Goal: Check status: Check status

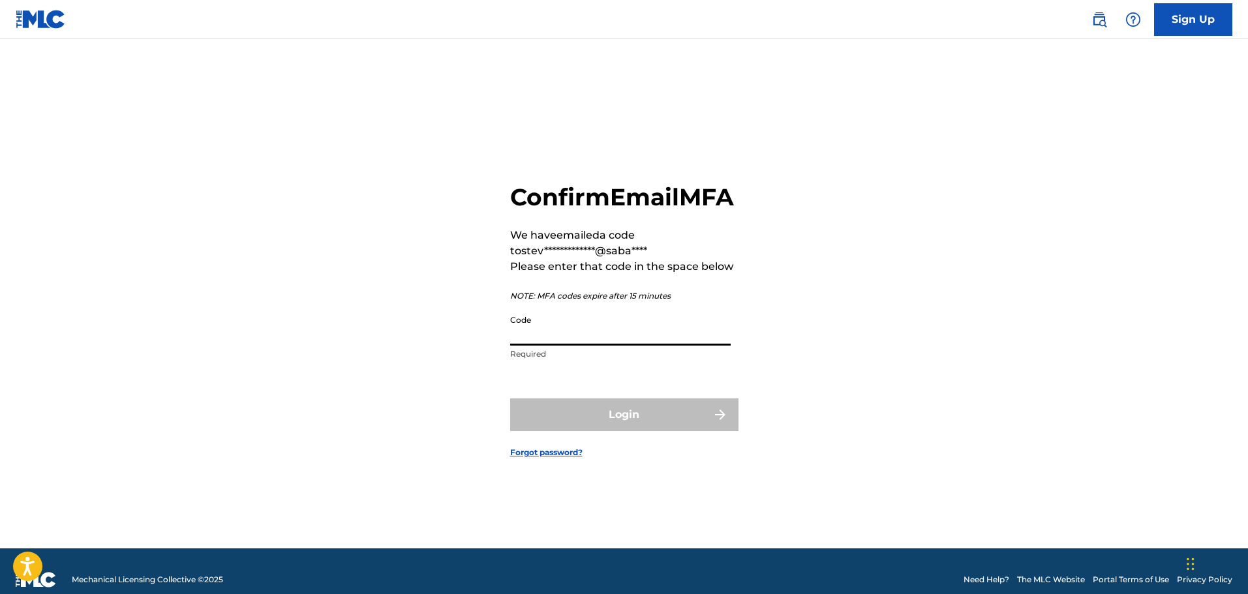
click at [572, 339] on input "Code" at bounding box center [620, 327] width 221 height 37
paste input "148249"
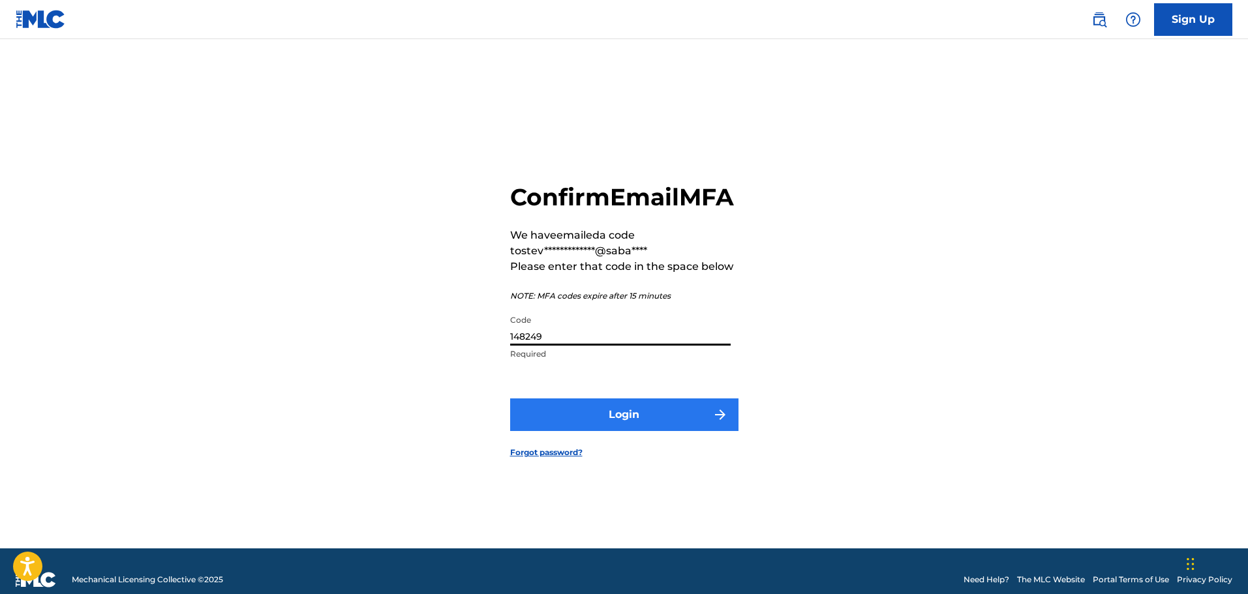
type input "148249"
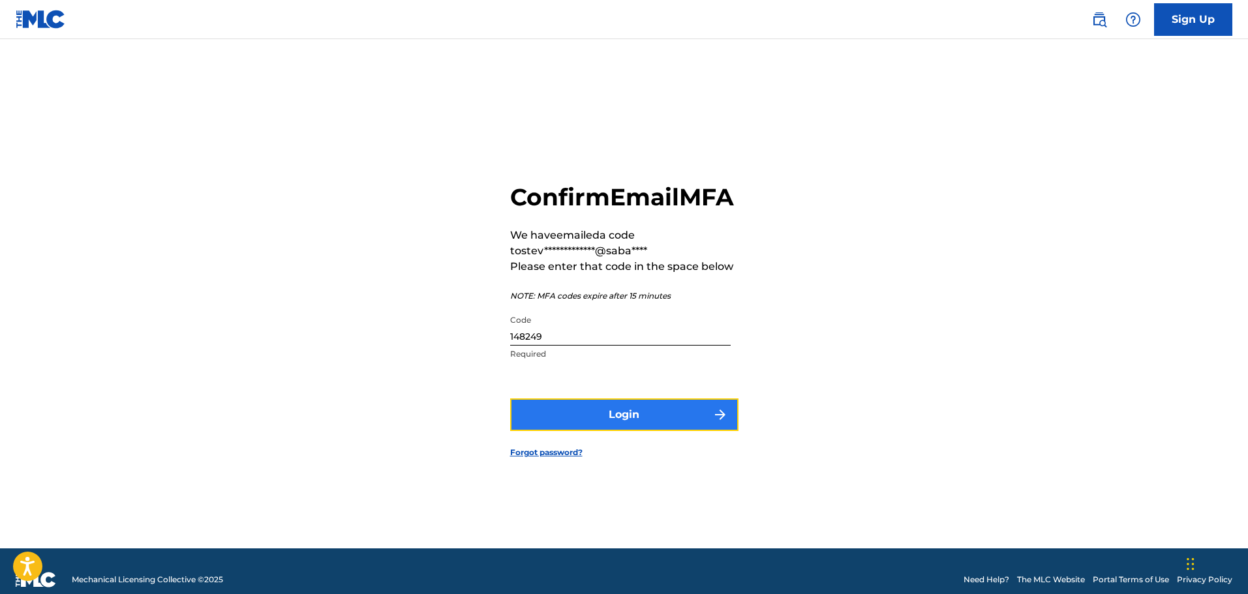
click at [627, 421] on button "Login" at bounding box center [624, 415] width 228 height 33
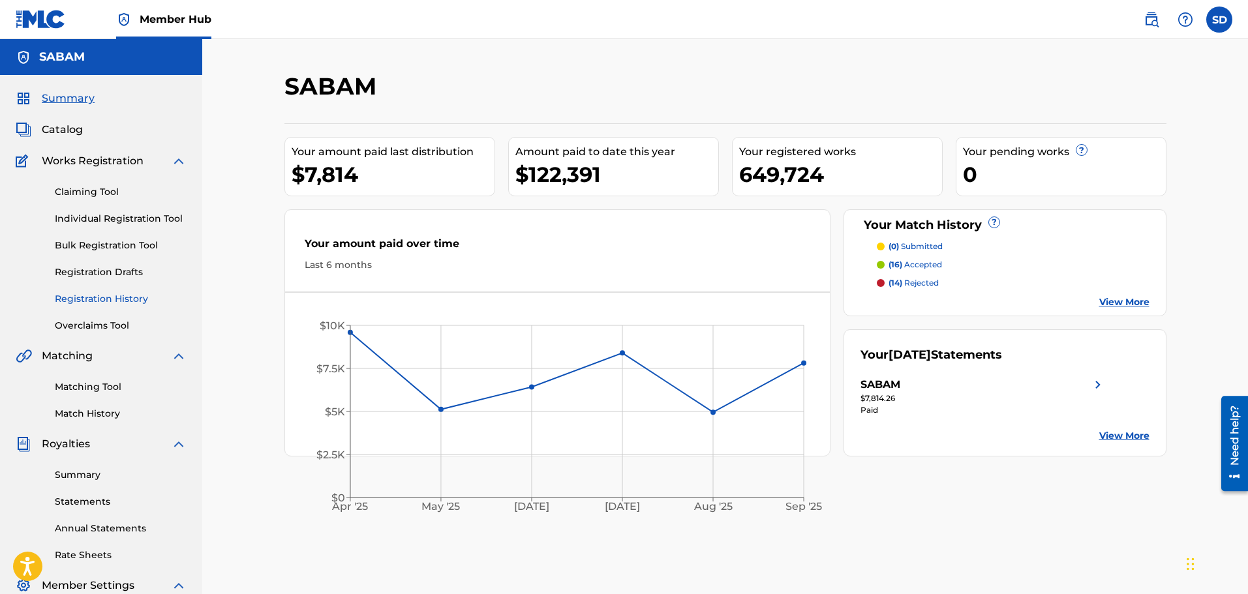
click at [101, 302] on link "Registration History" at bounding box center [121, 299] width 132 height 14
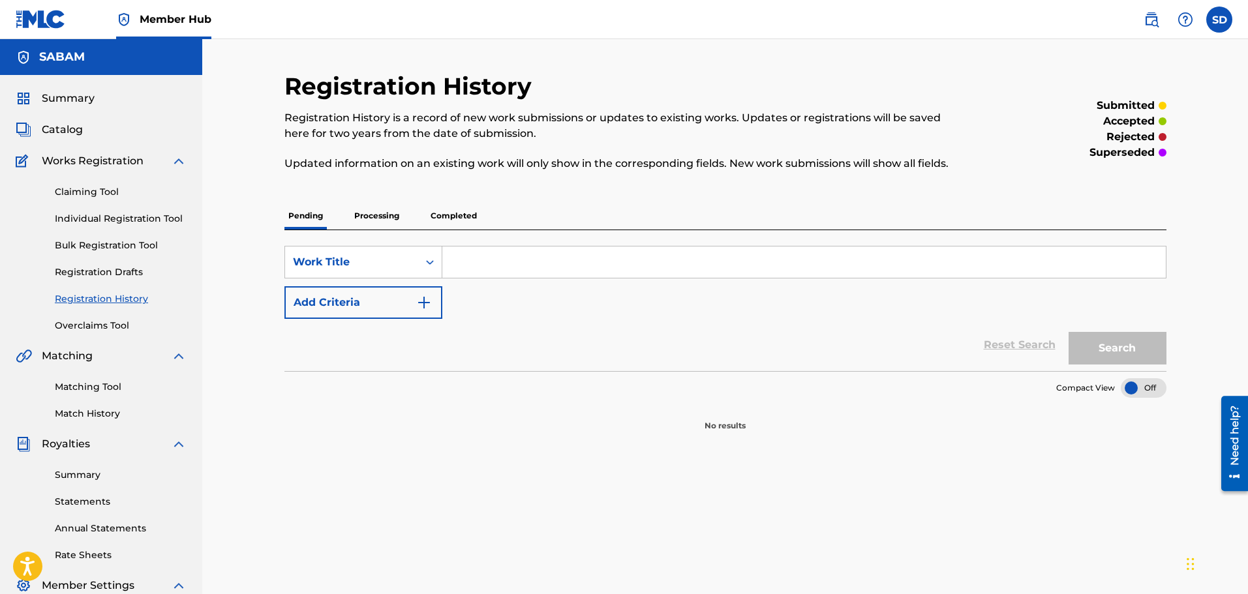
click at [380, 215] on p "Processing" at bounding box center [376, 215] width 53 height 27
